Goal: Task Accomplishment & Management: Manage account settings

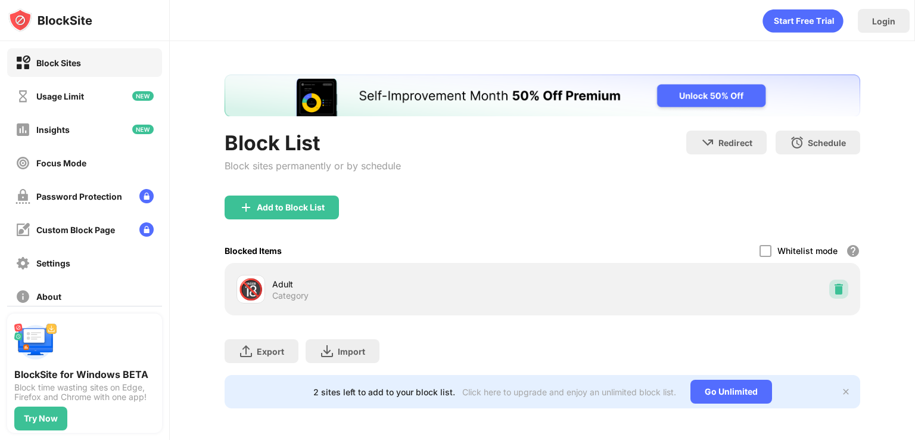
click at [833, 289] on img at bounding box center [839, 289] width 12 height 12
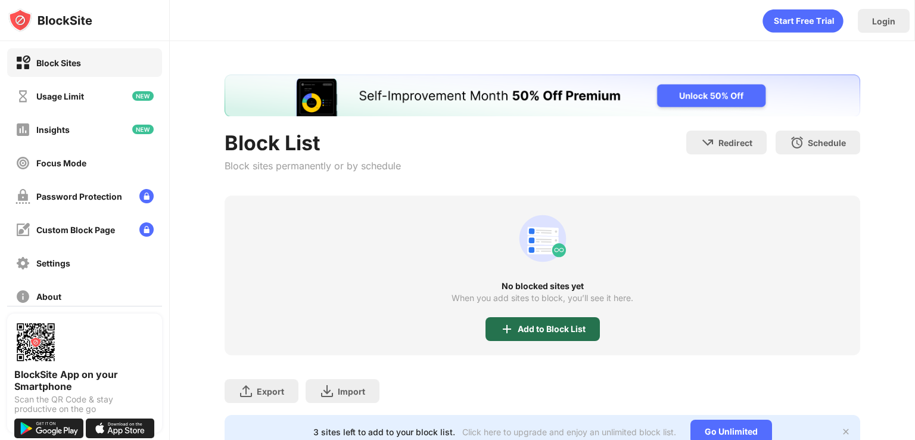
click at [522, 328] on div "Add to Block List" at bounding box center [552, 329] width 68 height 10
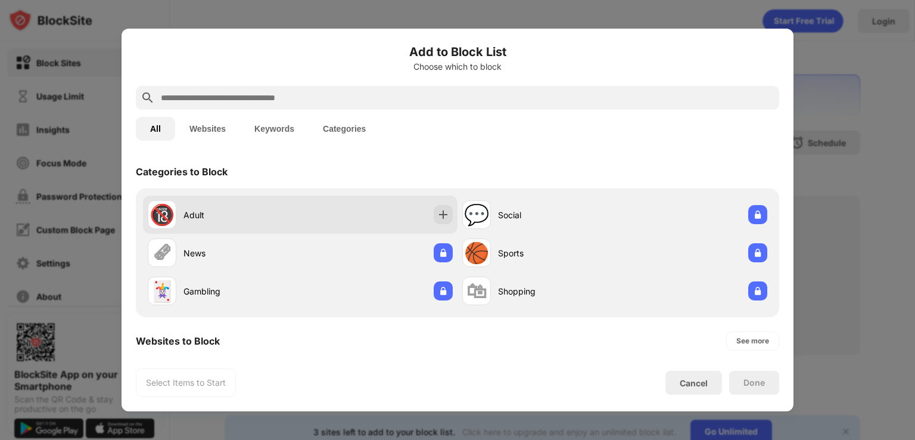
click at [370, 210] on div "🔞 Adult" at bounding box center [300, 214] width 315 height 38
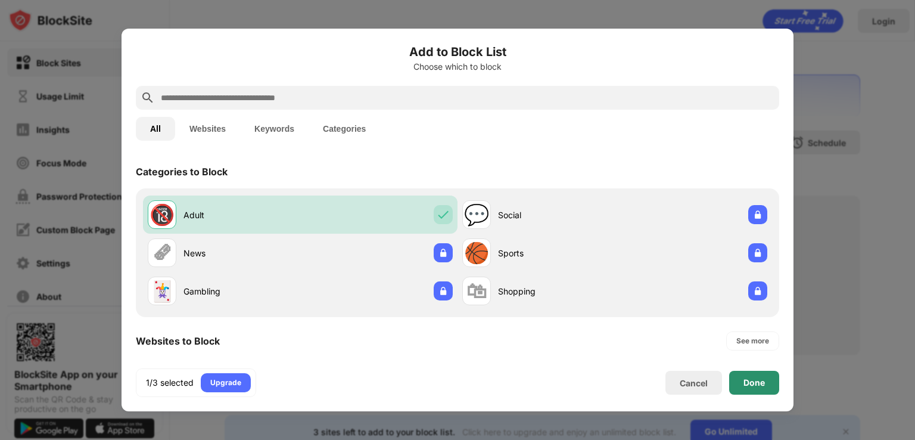
click at [737, 380] on div "Done" at bounding box center [754, 383] width 50 height 24
